Goal: Check status: Check status

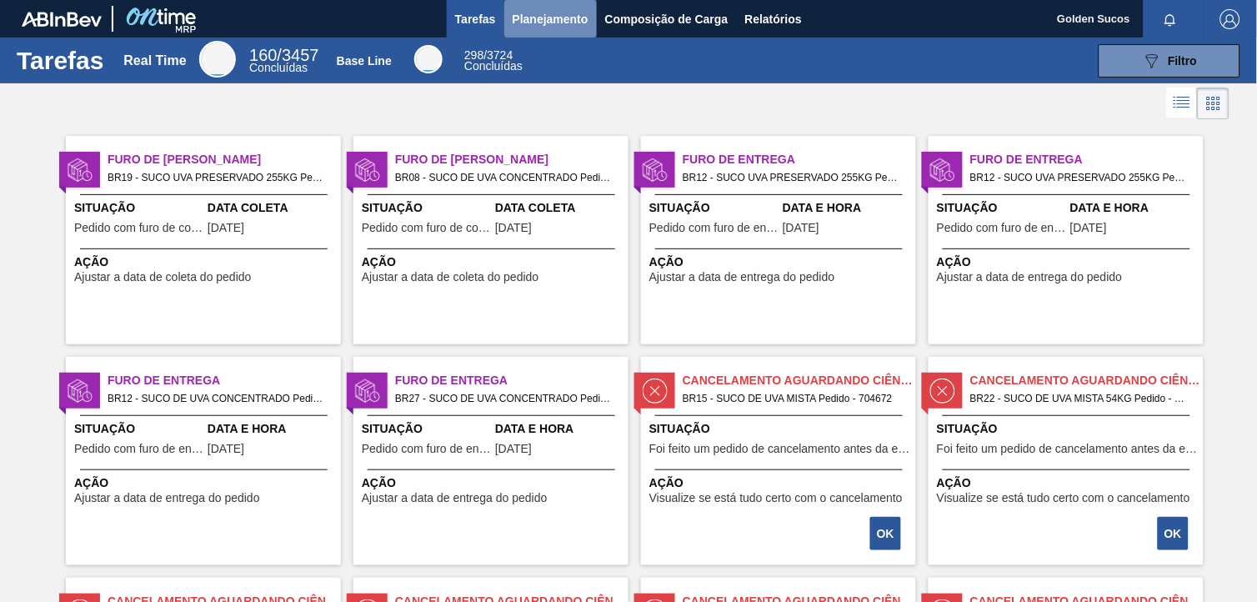
click at [544, 3] on button "Planejamento" at bounding box center [550, 19] width 93 height 38
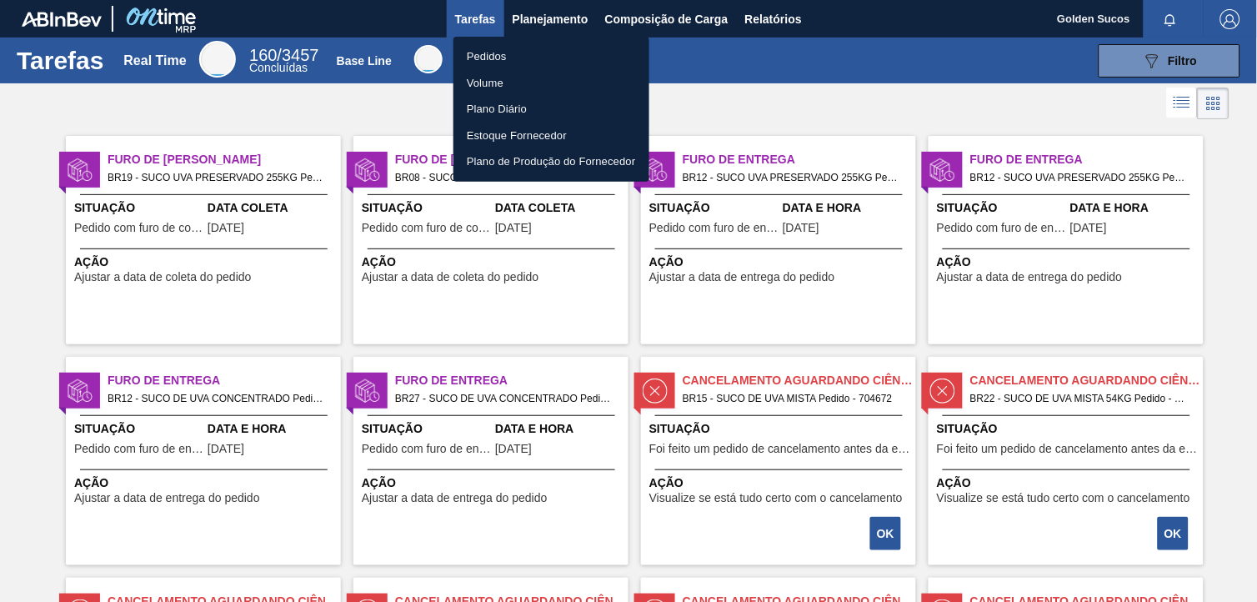
click at [478, 53] on li "Pedidos" at bounding box center [552, 56] width 196 height 27
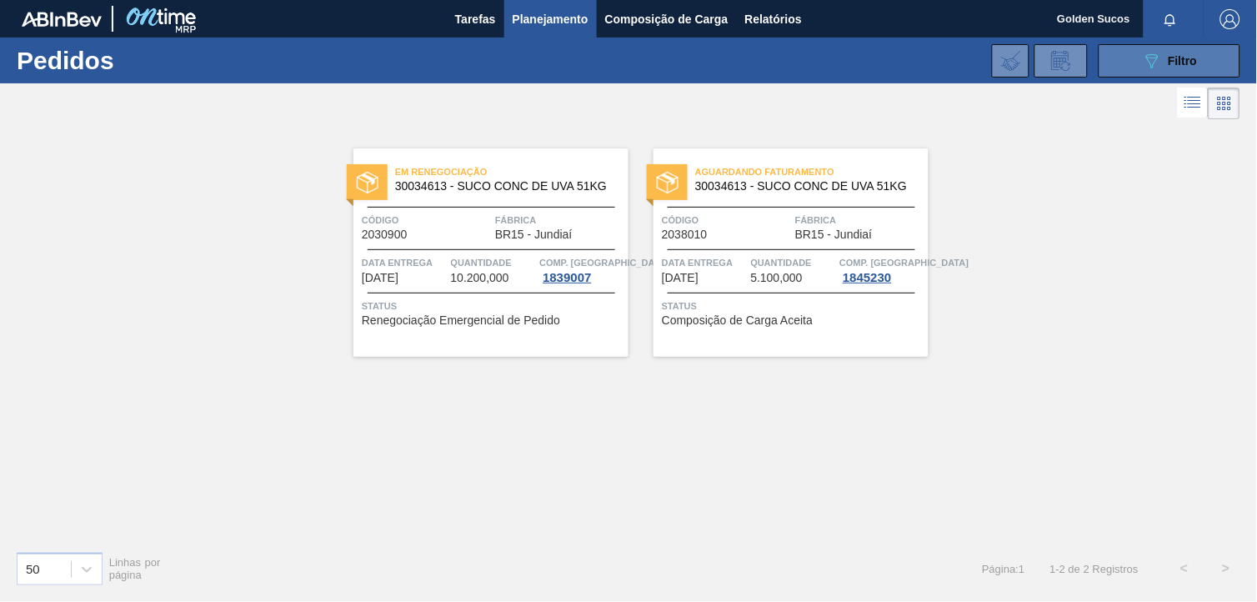
click at [1173, 57] on span "Filtro" at bounding box center [1183, 60] width 29 height 13
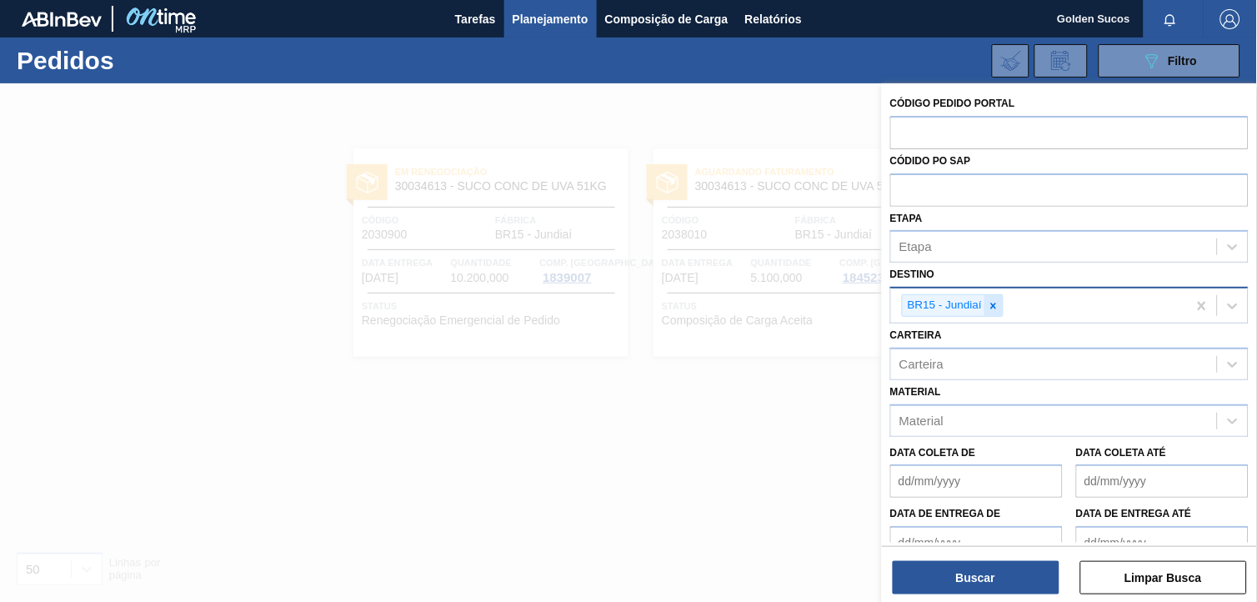
click at [995, 303] on icon at bounding box center [994, 306] width 6 height 6
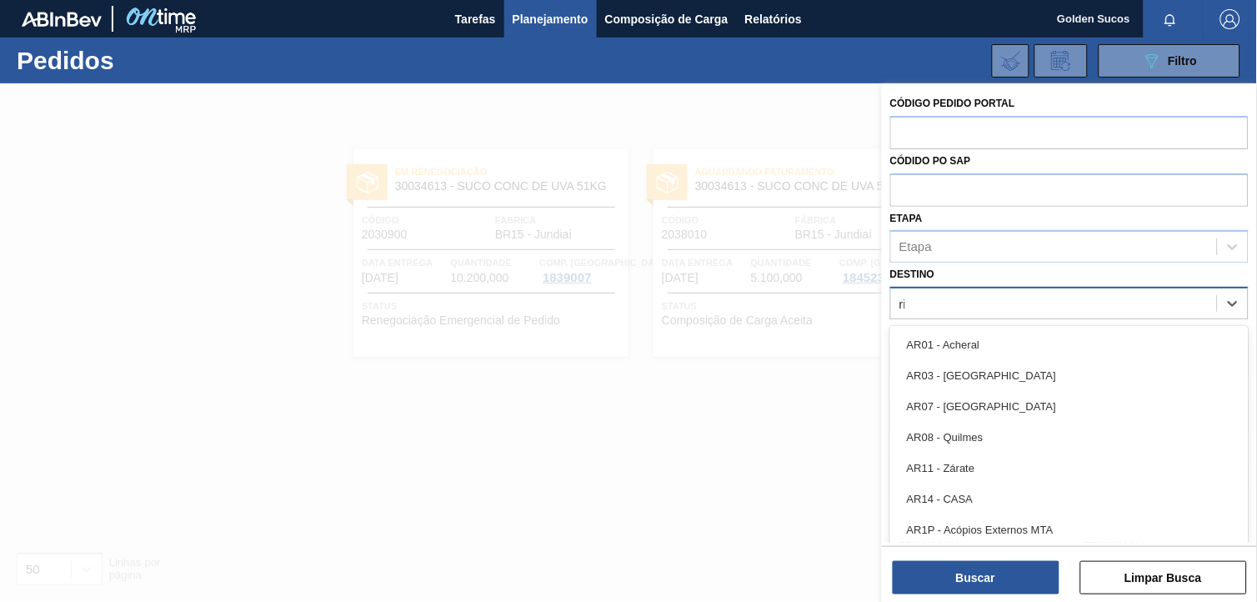
type input "rio"
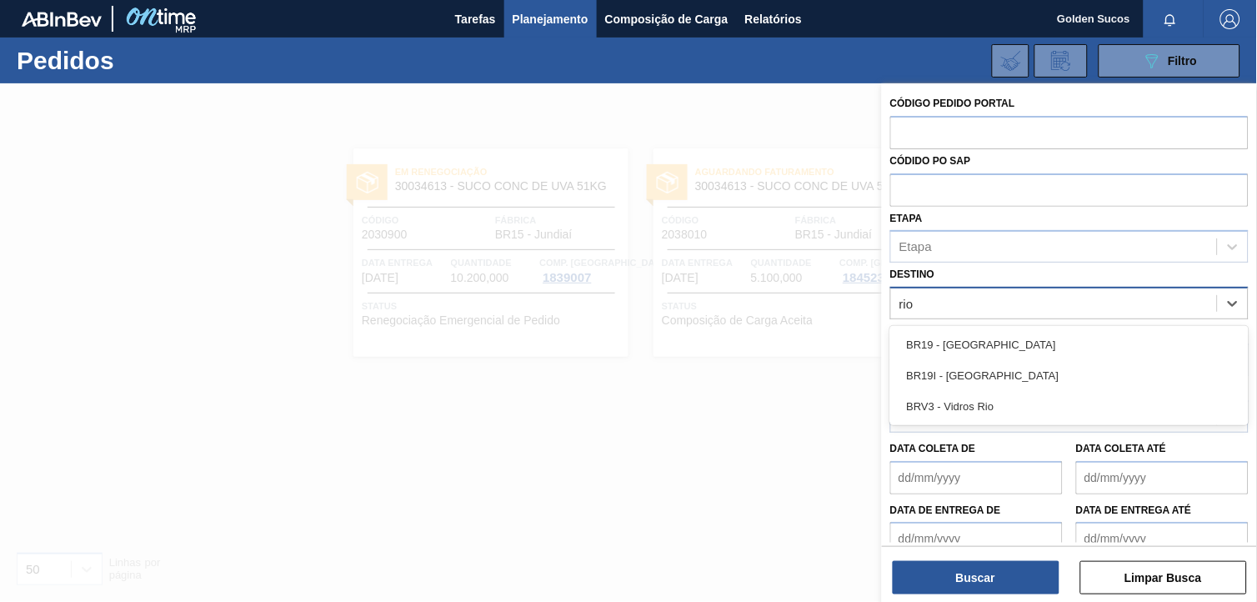
drag, startPoint x: 994, startPoint y: 338, endPoint x: 1020, endPoint y: 338, distance: 26.7
click at [996, 338] on div "BR19 - [GEOGRAPHIC_DATA]" at bounding box center [1069, 344] width 358 height 31
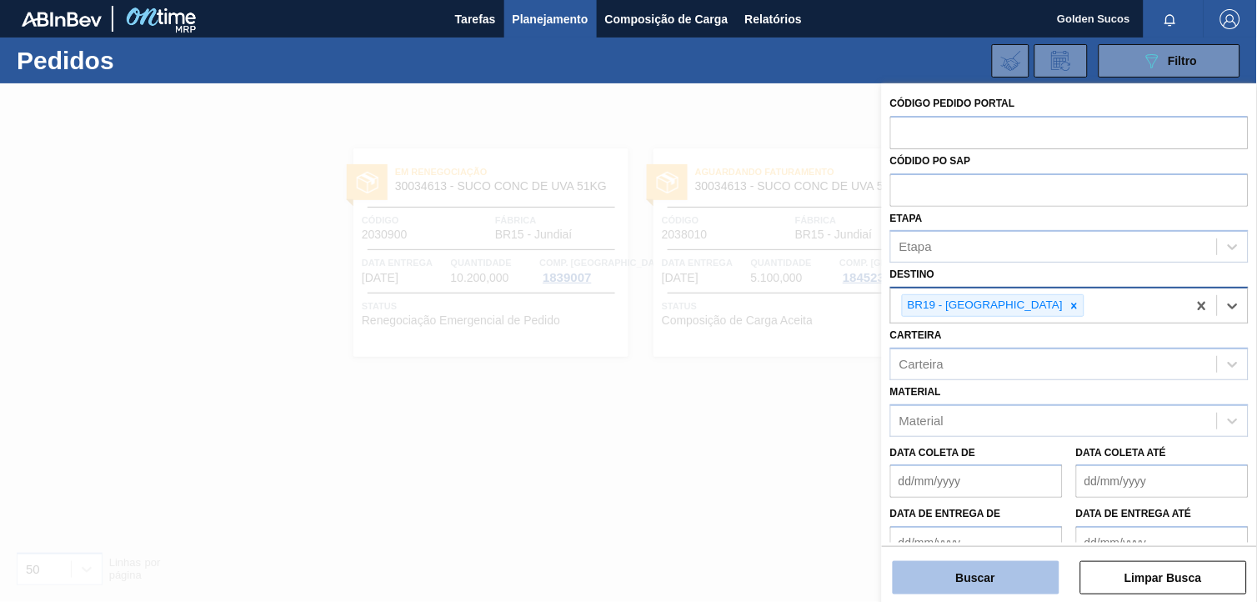
click at [1028, 575] on button "Buscar" at bounding box center [976, 577] width 167 height 33
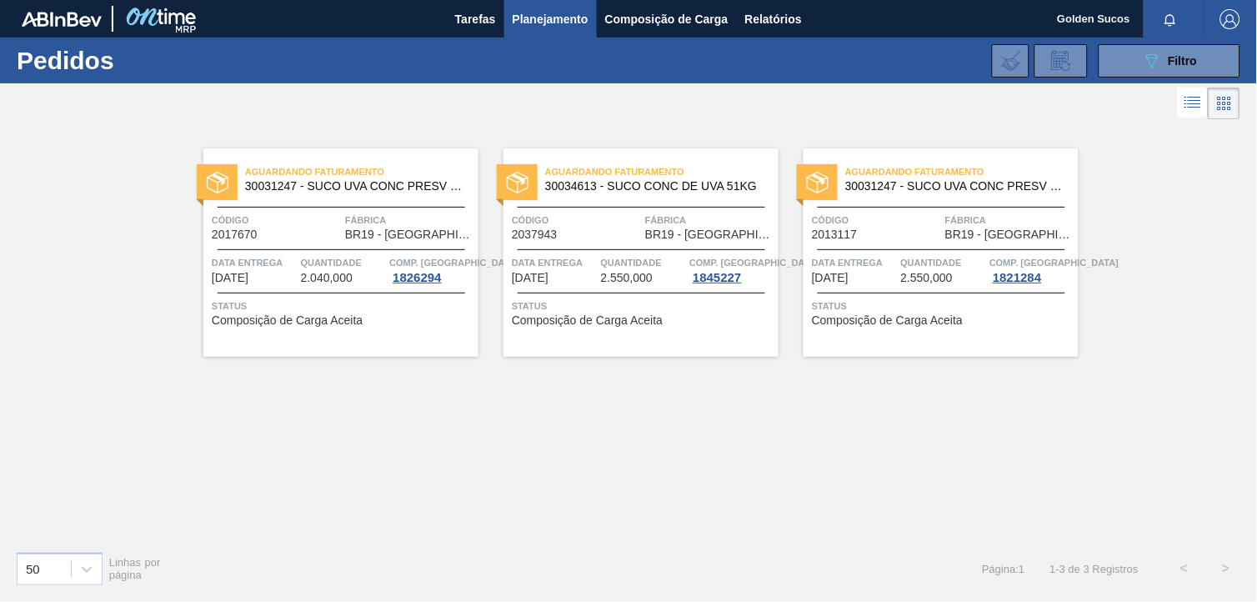
click at [365, 236] on span "BR19 - [GEOGRAPHIC_DATA]" at bounding box center [409, 234] width 129 height 13
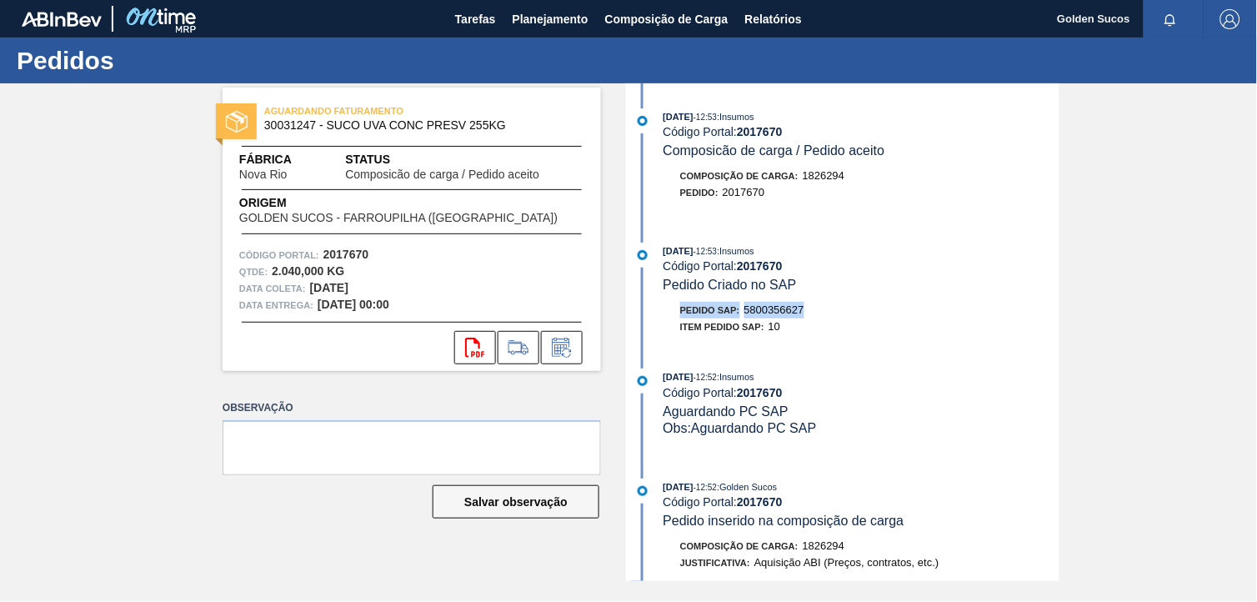
drag, startPoint x: 835, startPoint y: 313, endPoint x: 680, endPoint y: 315, distance: 155.1
click at [680, 315] on div "Pedido SAP: 5800356627" at bounding box center [862, 310] width 396 height 17
copy div "Pedido SAP: 5800356627"
drag, startPoint x: 383, startPoint y: 264, endPoint x: 273, endPoint y: 269, distance: 110.2
click at [273, 269] on div "Qtde : 2.040,000 KG" at bounding box center [411, 271] width 345 height 17
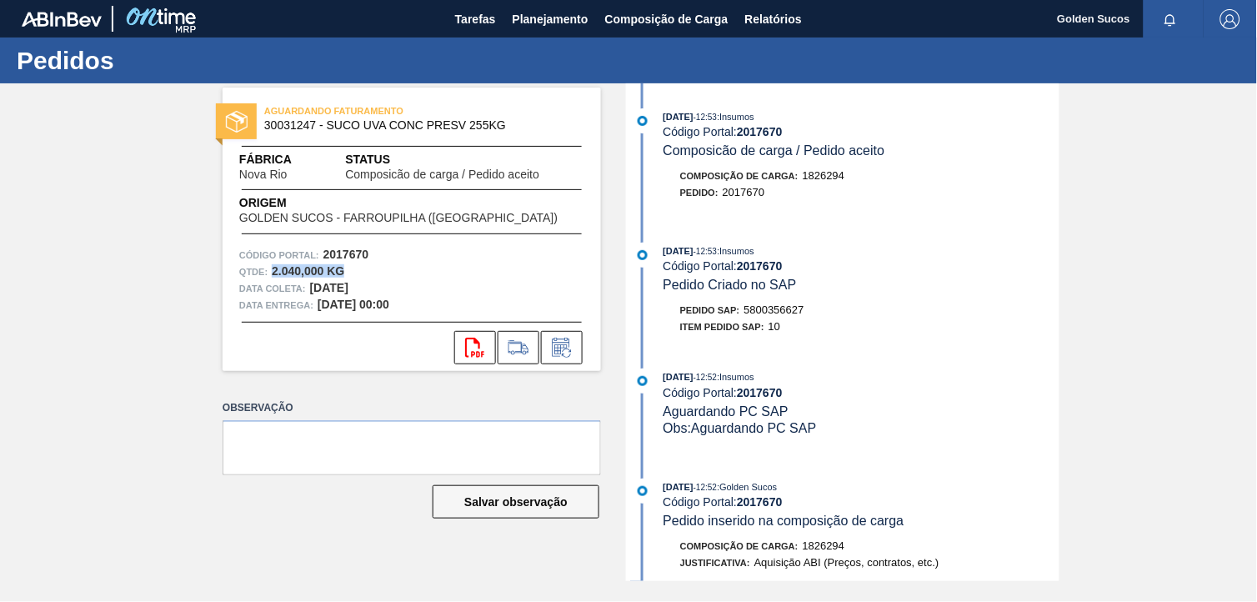
copy strong "2.040,000 KG"
drag, startPoint x: 484, startPoint y: 126, endPoint x: 267, endPoint y: 123, distance: 217.6
click at [267, 123] on span "30031247 - SUCO UVA CONC PRESV 255KG" at bounding box center [415, 125] width 303 height 13
copy span "30031247 - SUCO UVA CONC PRESV 255KG"
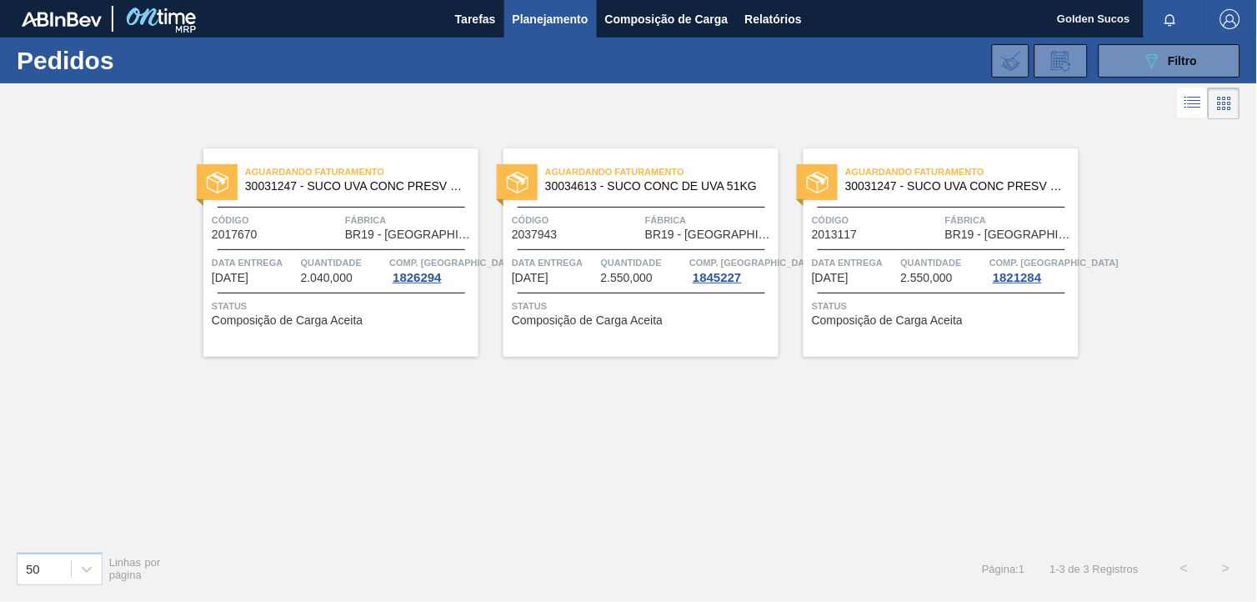
click at [645, 187] on span "30034613 - SUCO CONC DE UVA 51KG" at bounding box center [655, 186] width 220 height 13
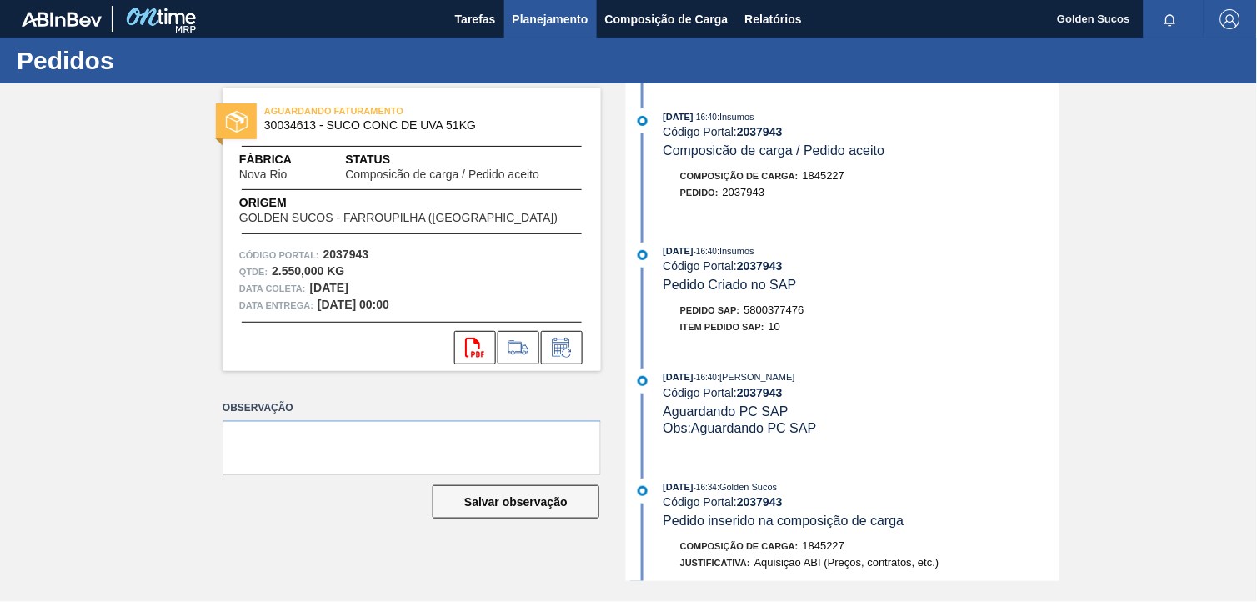
click at [540, 23] on span "Planejamento" at bounding box center [551, 19] width 76 height 20
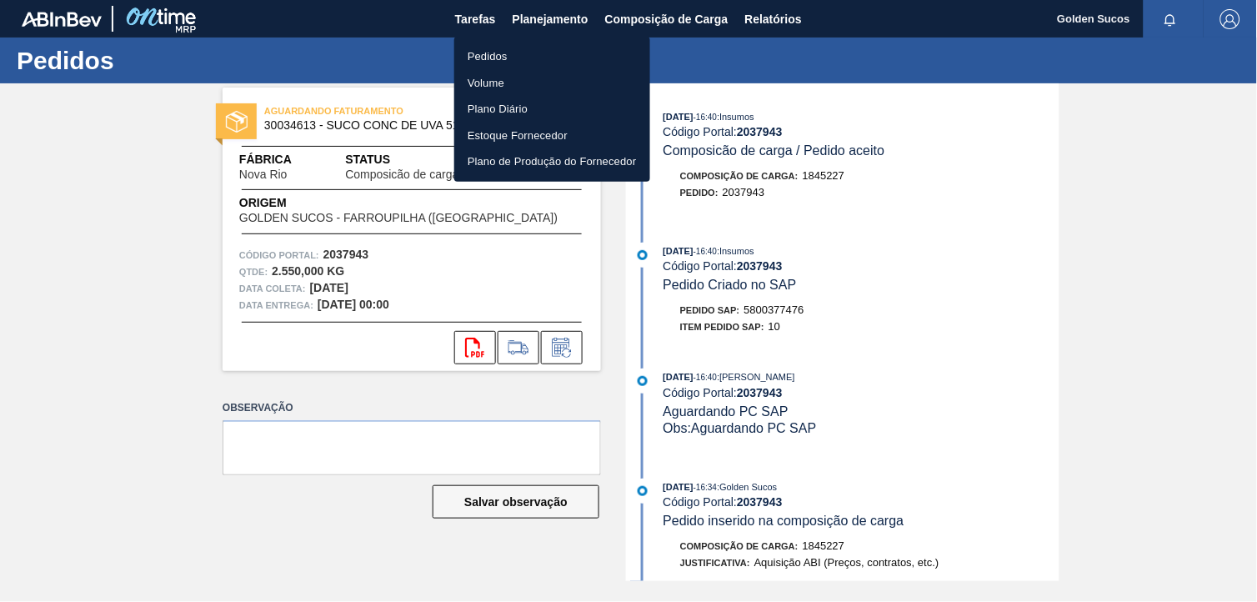
click at [514, 58] on li "Pedidos" at bounding box center [552, 56] width 196 height 27
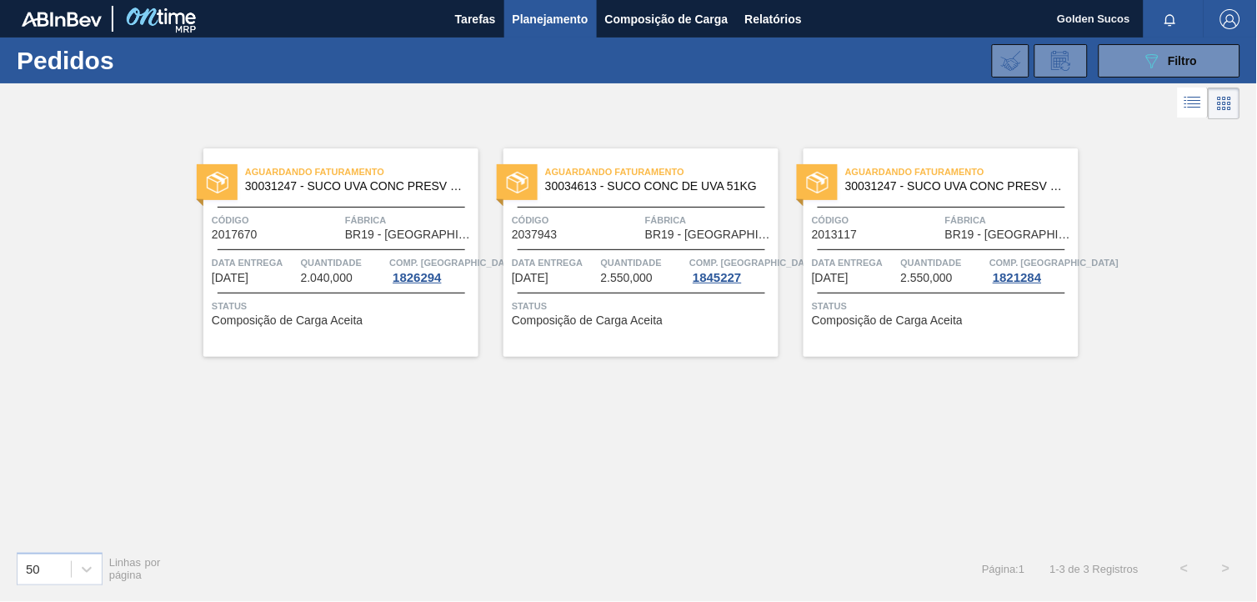
click at [956, 188] on span "30031247 - SUCO UVA CONC PRESV 255KG" at bounding box center [955, 186] width 220 height 13
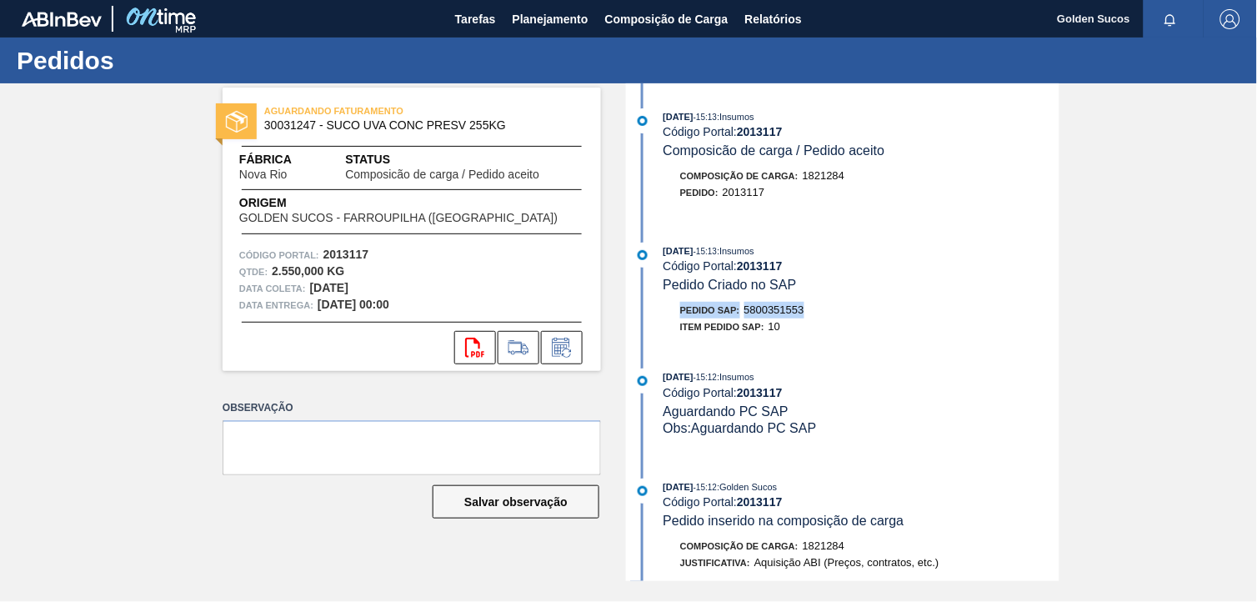
drag, startPoint x: 836, startPoint y: 315, endPoint x: 672, endPoint y: 319, distance: 164.3
click at [672, 318] on div "Pedido SAP: 5800351553" at bounding box center [862, 310] width 396 height 17
copy div "Pedido SAP: 5800351553"
drag, startPoint x: 378, startPoint y: 269, endPoint x: 239, endPoint y: 278, distance: 139.5
click at [239, 278] on div "Qtde : 2.550,000 KG" at bounding box center [411, 271] width 345 height 17
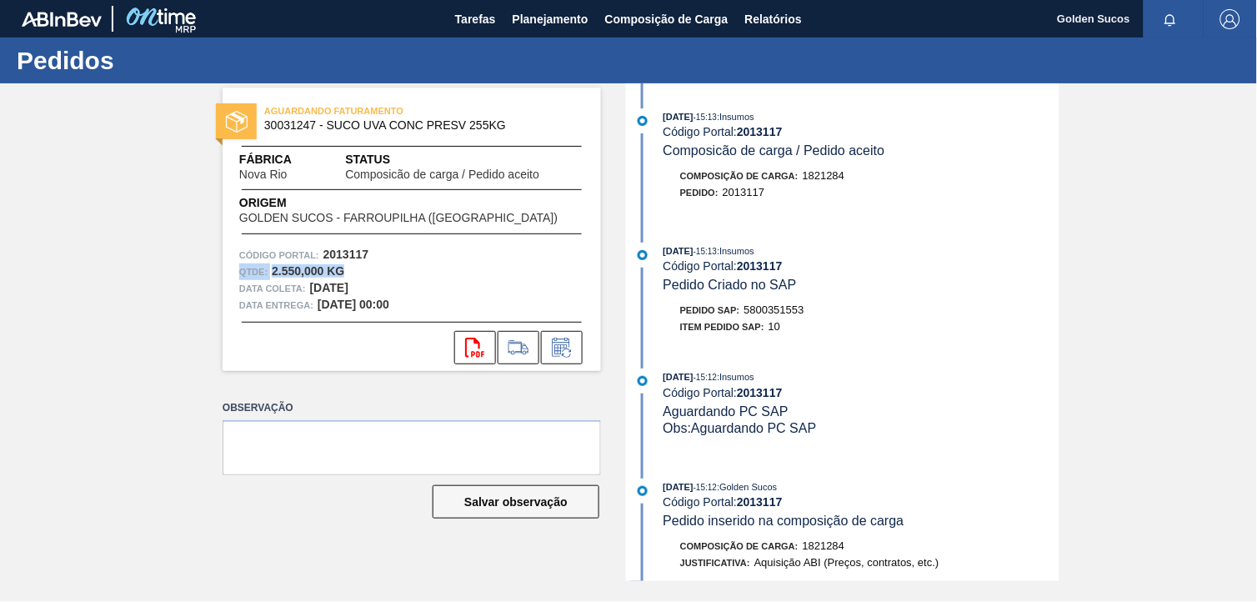
copy div "Qtde : 2.550,000 KG"
drag, startPoint x: 531, startPoint y: 123, endPoint x: 264, endPoint y: 123, distance: 266.8
click at [264, 123] on span "30031247 - SUCO UVA CONC PRESV 255KG" at bounding box center [415, 125] width 303 height 13
copy span "30031247 - SUCO UVA CONC PRESV 255KG"
click at [919, 413] on div "[DATE] 15:12 : Insumos Código Portal: 2013117 Aguardando PC SAP Obs: Aguardando…" at bounding box center [862, 402] width 396 height 68
